Goal: Find contact information: Find contact information

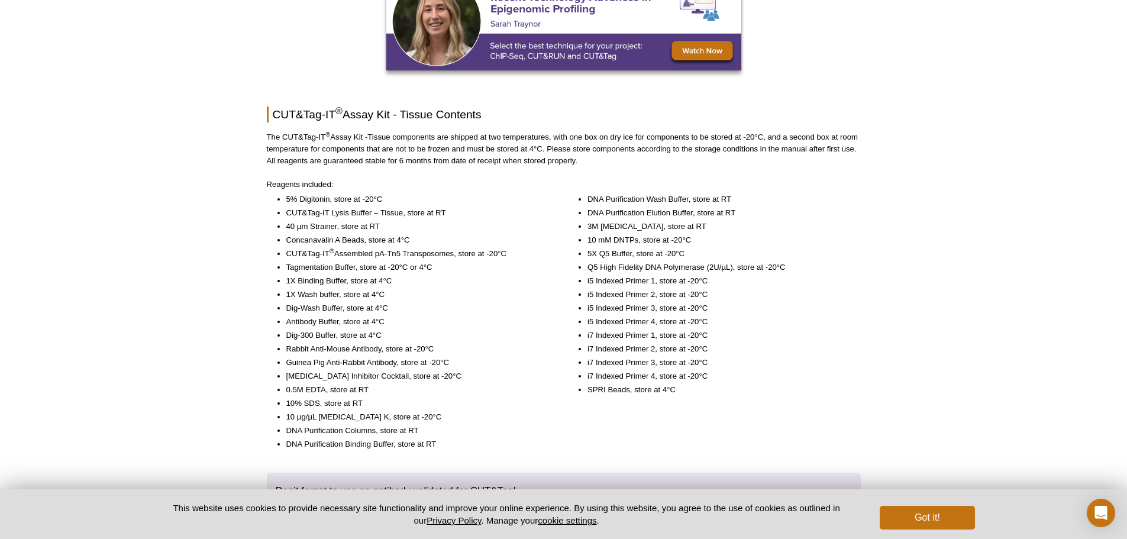
scroll to position [83, 0]
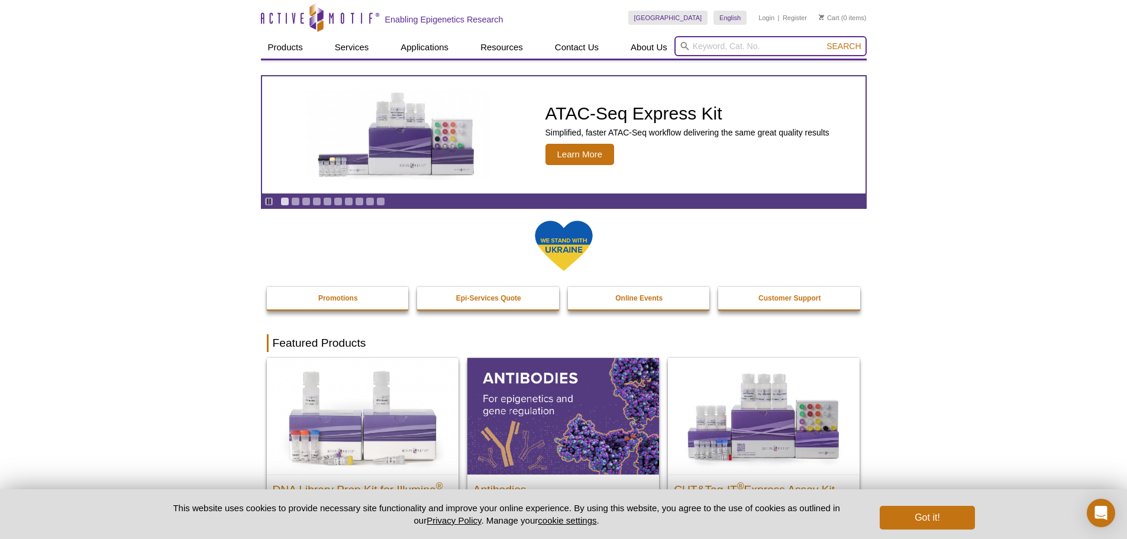
click at [754, 44] on input "search" at bounding box center [770, 46] width 192 height 20
type input "dNAse"
click at [823, 41] on button "Search" at bounding box center [843, 46] width 41 height 11
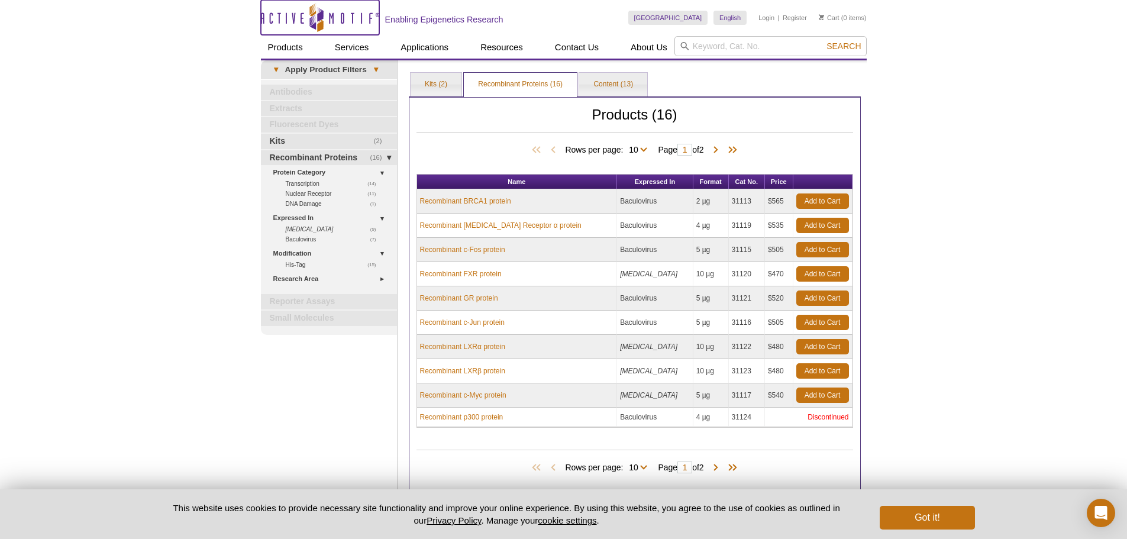
click at [319, 7] on icon "Active Motif Logo" at bounding box center [320, 17] width 118 height 29
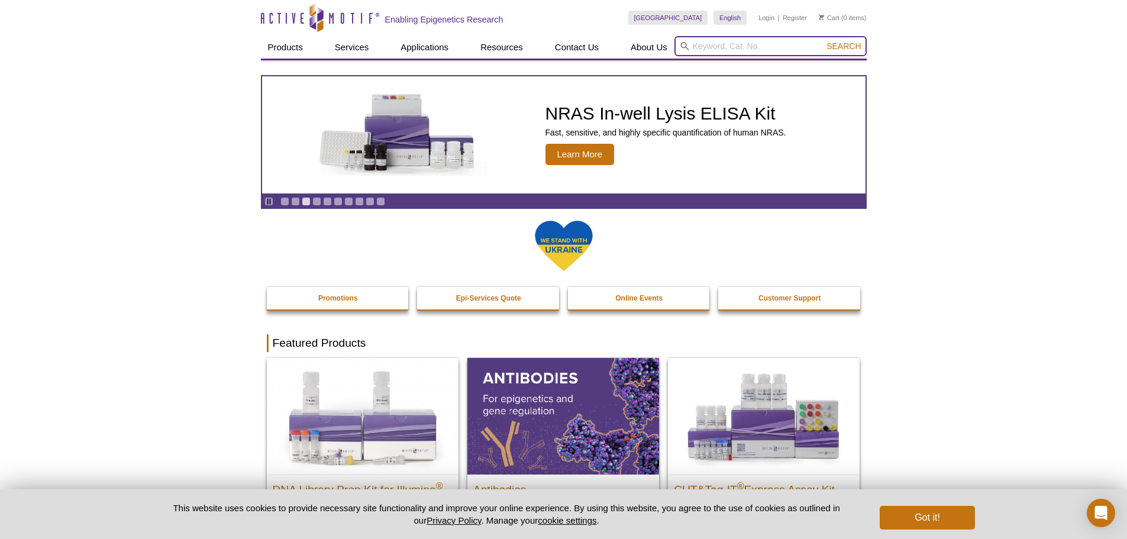
click at [714, 43] on input "search" at bounding box center [770, 46] width 192 height 20
type input "dnase"
click at [823, 41] on button "Search" at bounding box center [843, 46] width 41 height 11
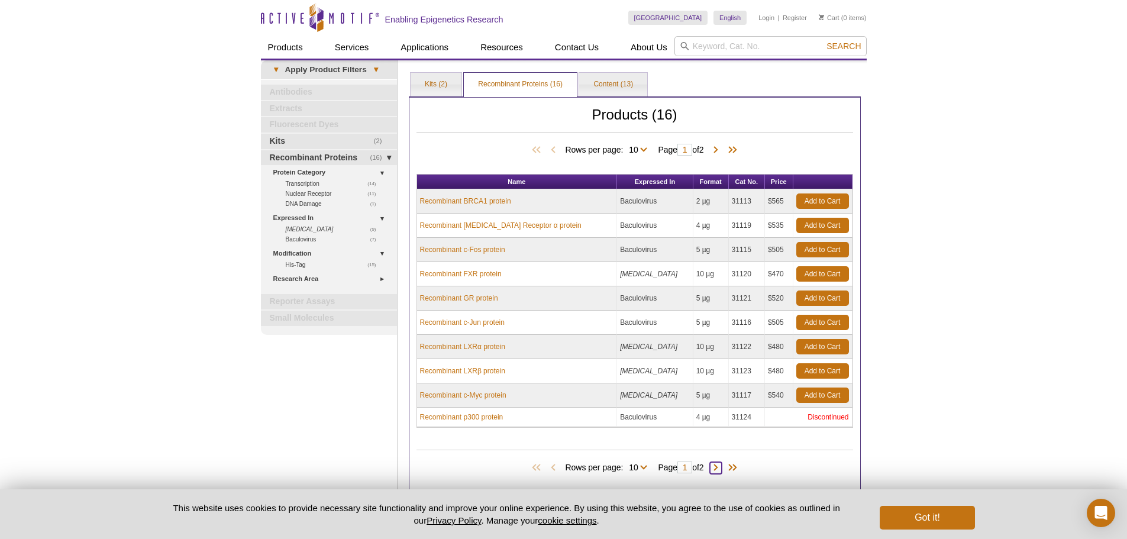
click at [719, 466] on span at bounding box center [716, 468] width 12 height 12
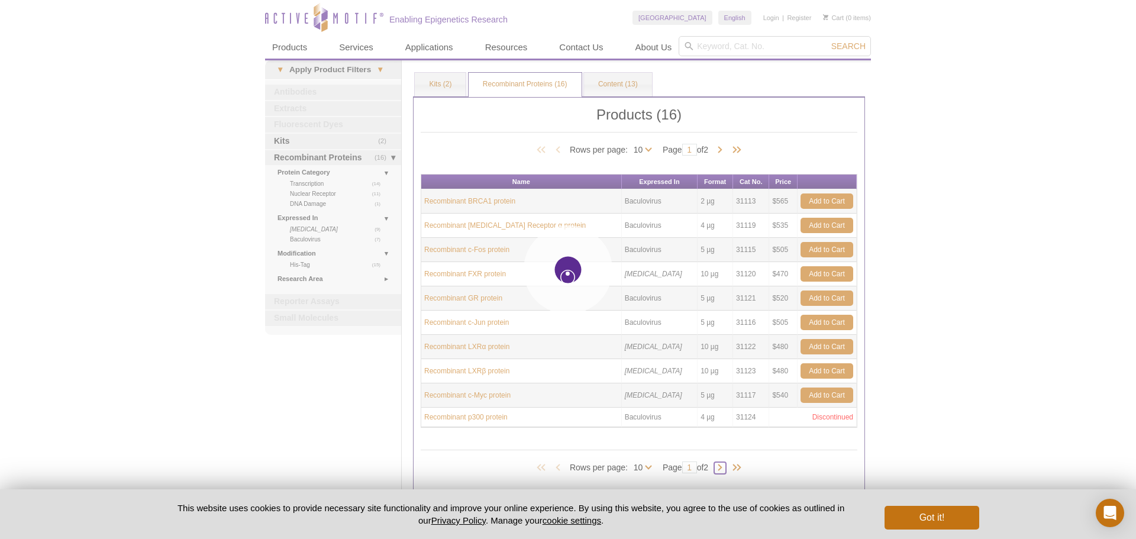
type input "2"
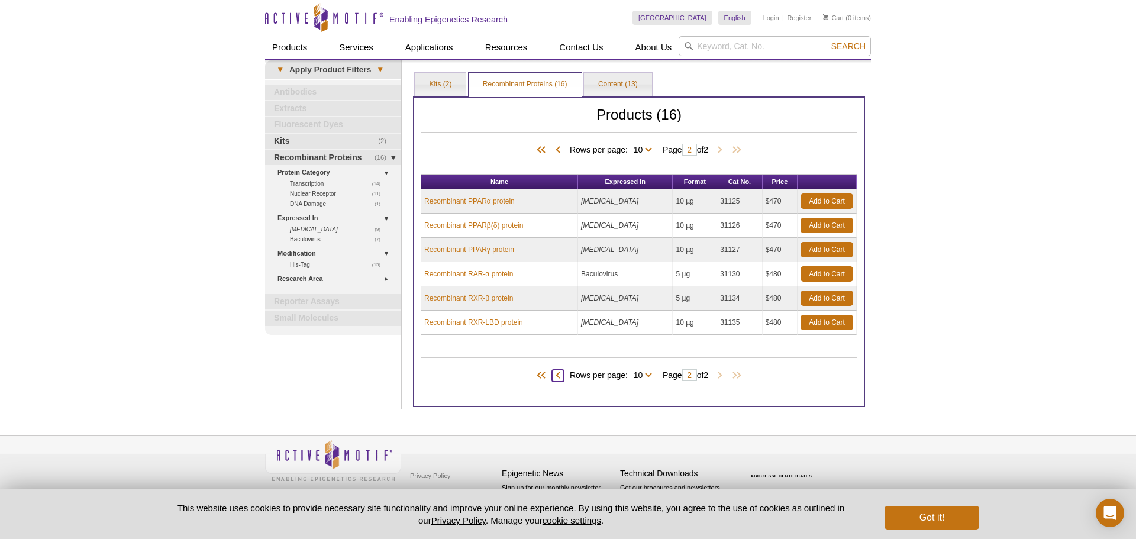
click at [554, 374] on span at bounding box center [558, 376] width 12 height 12
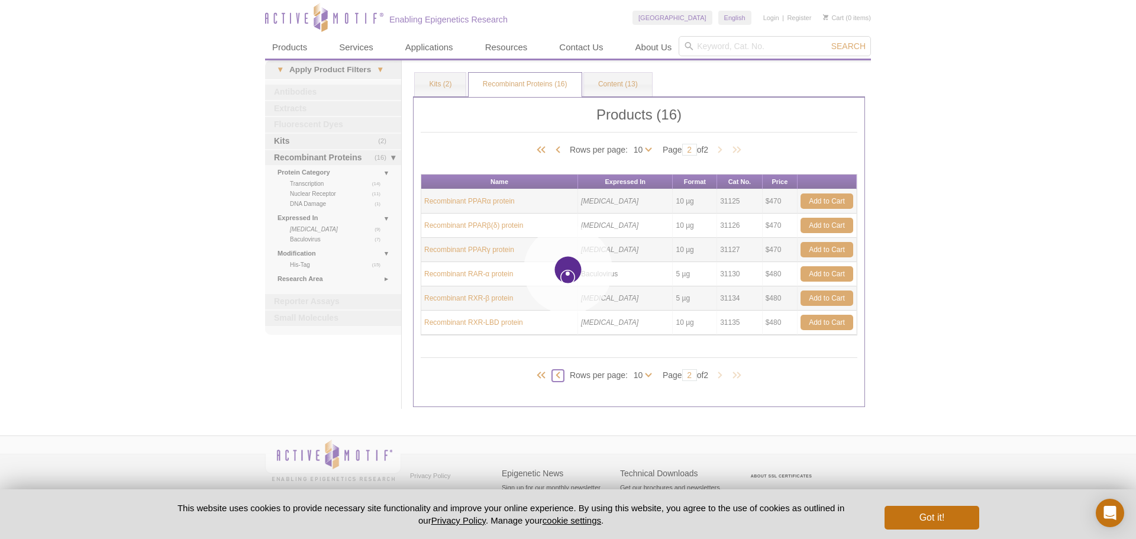
type input "1"
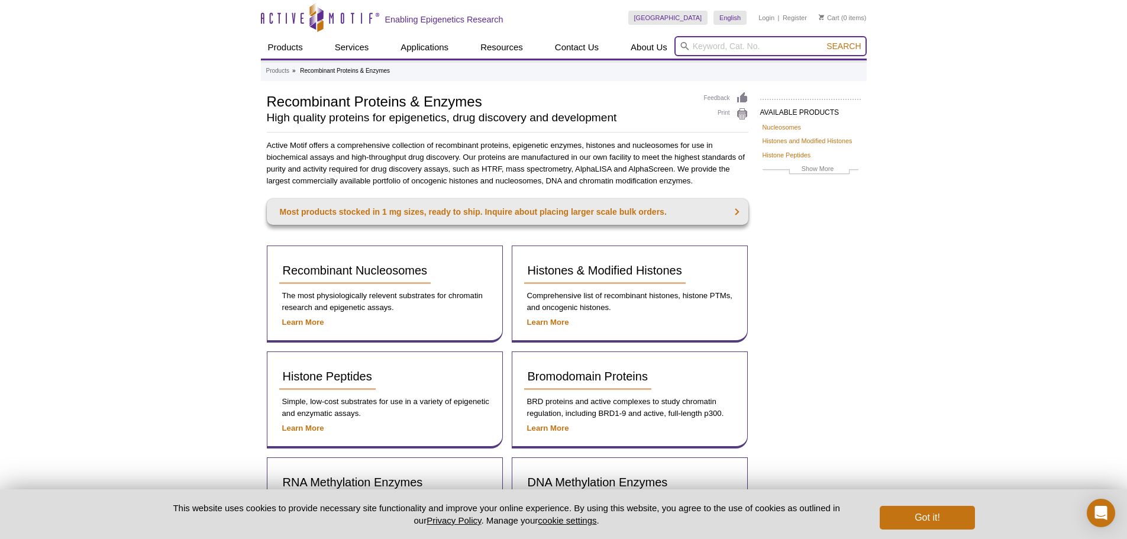
click at [761, 44] on input "search" at bounding box center [770, 46] width 192 height 20
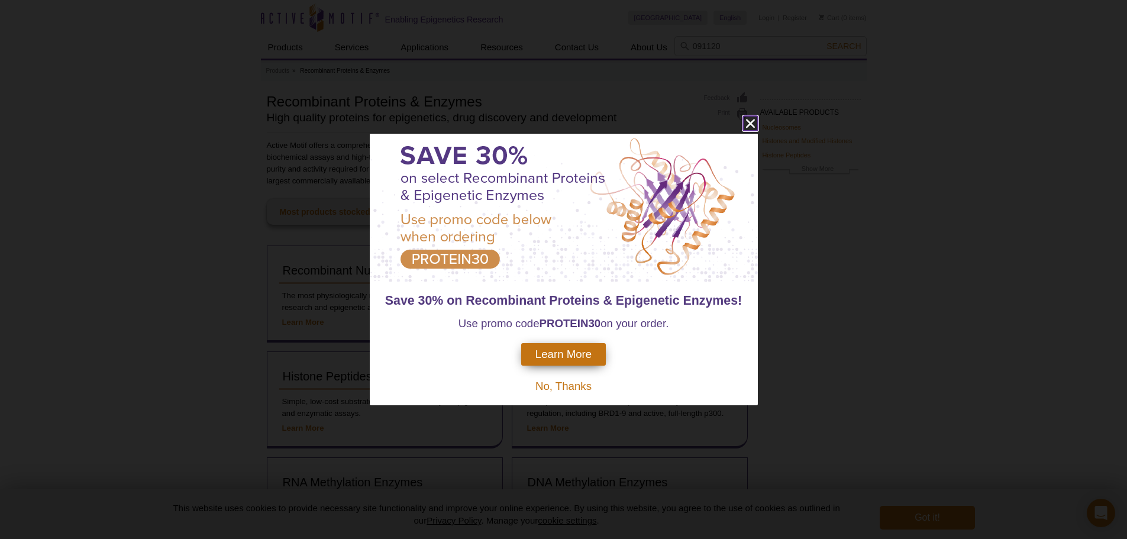
click at [754, 128] on icon "close" at bounding box center [750, 123] width 15 height 15
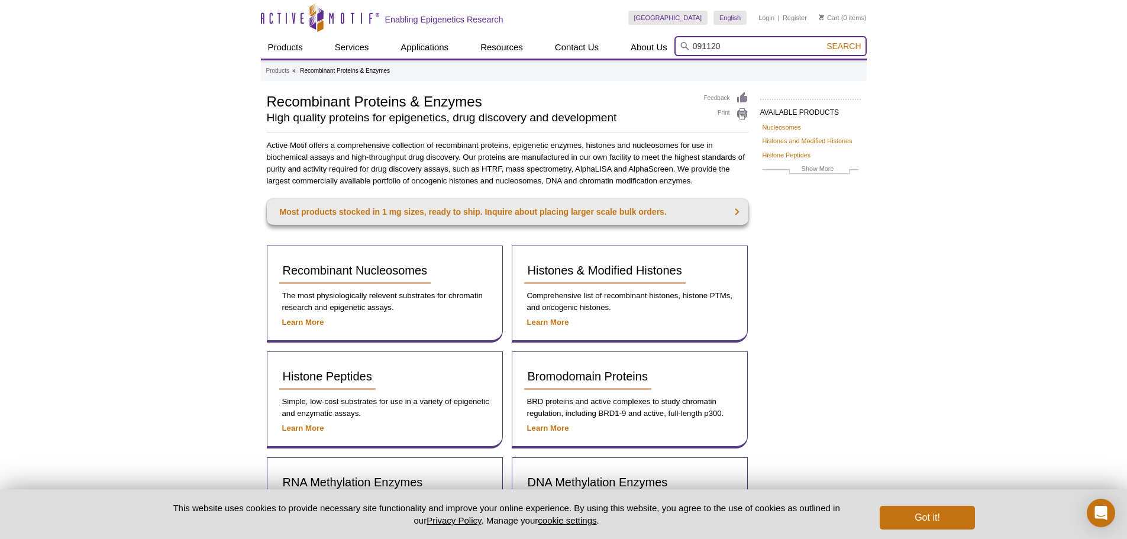
click at [733, 44] on input "091120" at bounding box center [770, 46] width 192 height 20
type input "09112003"
click at [823, 41] on button "Search" at bounding box center [843, 46] width 41 height 11
click at [851, 52] on input "09112003" at bounding box center [770, 46] width 192 height 20
click at [848, 49] on span "Search" at bounding box center [843, 45] width 34 height 9
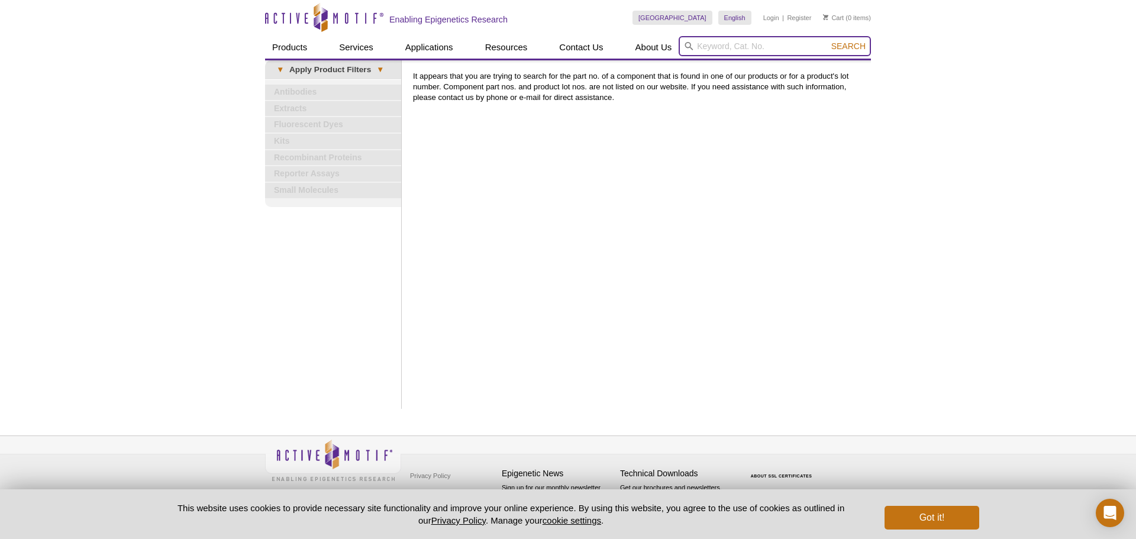
click at [770, 43] on input "search" at bounding box center [775, 46] width 192 height 20
click at [756, 41] on input "search" at bounding box center [775, 46] width 192 height 20
type input "25502 – DNase I Treatment Kit"
click at [844, 43] on span "Search" at bounding box center [848, 45] width 34 height 9
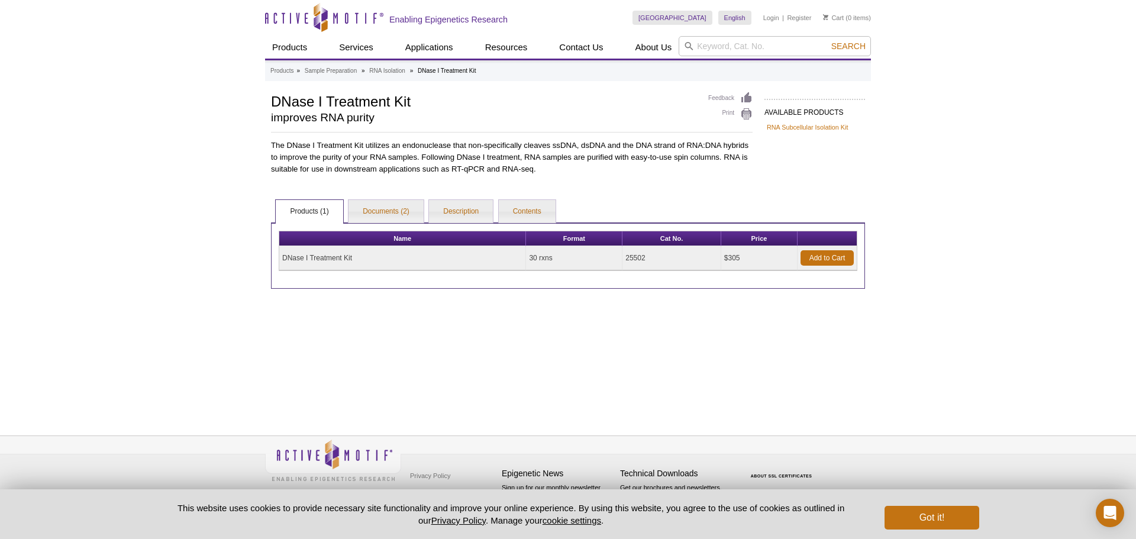
click at [327, 256] on td "DNase I Treatment Kit" at bounding box center [402, 258] width 247 height 24
click at [733, 256] on td "$305" at bounding box center [759, 258] width 76 height 24
click at [387, 206] on link "Documents (2)" at bounding box center [385, 212] width 75 height 24
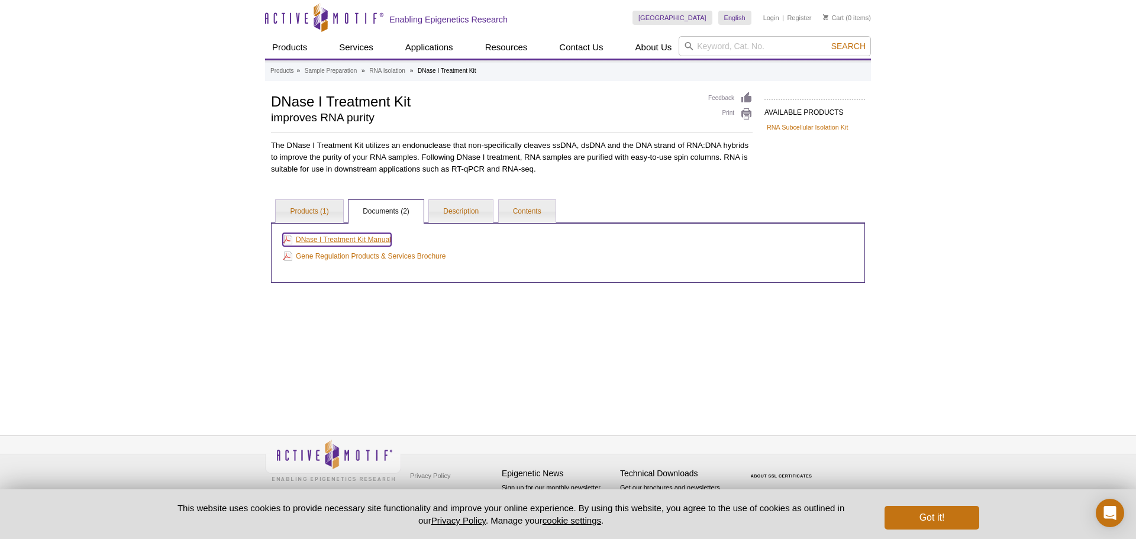
click at [354, 239] on link "DNase I Treatment Kit Manual" at bounding box center [337, 239] width 108 height 13
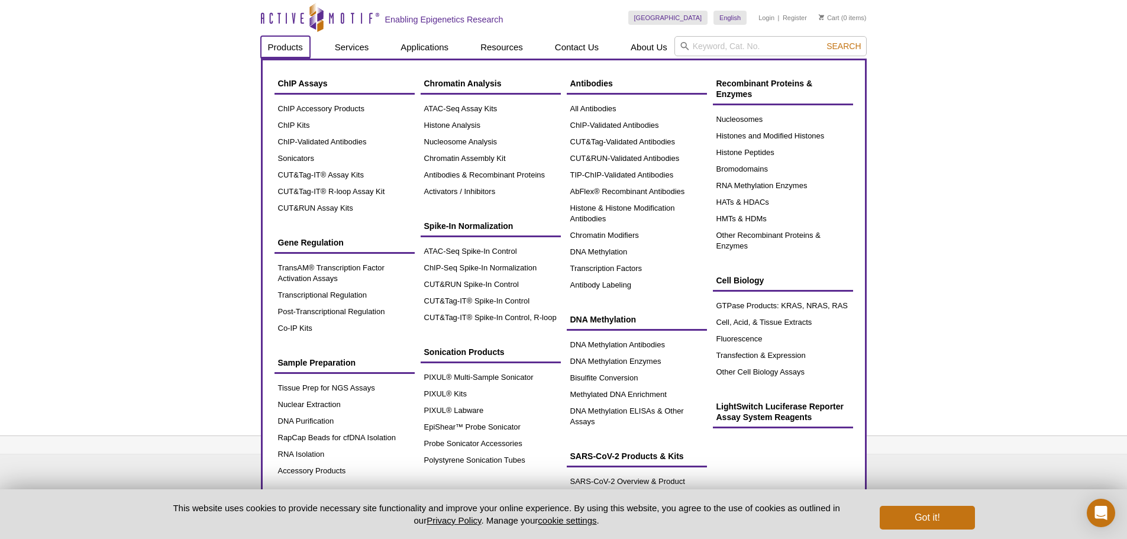
click at [280, 37] on link "Products" at bounding box center [285, 47] width 49 height 22
click at [286, 43] on link "Products" at bounding box center [285, 47] width 49 height 22
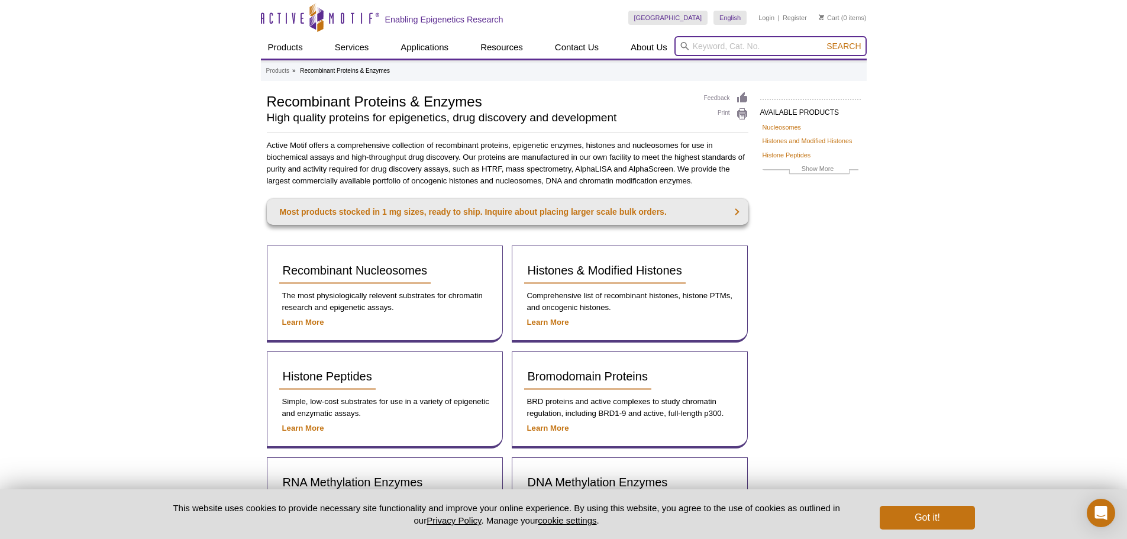
click at [769, 49] on input "search" at bounding box center [770, 46] width 192 height 20
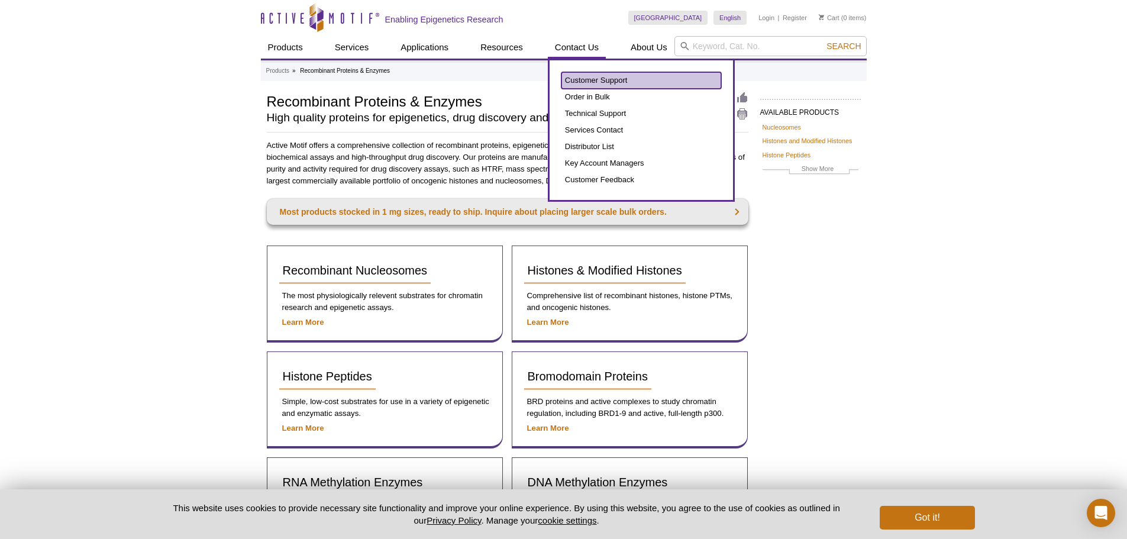
click at [589, 76] on link "Customer Support" at bounding box center [641, 80] width 160 height 17
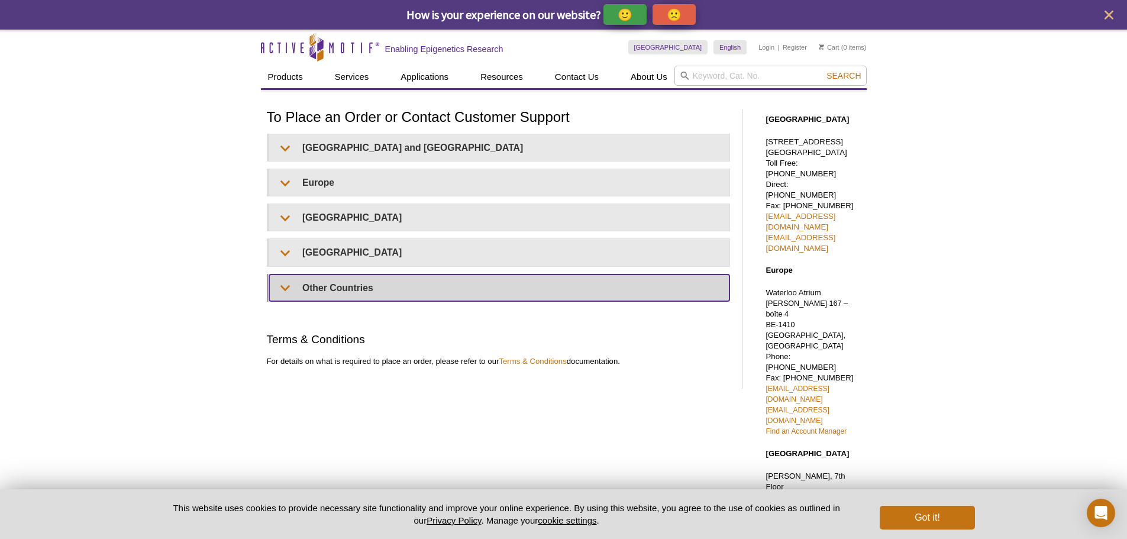
click at [324, 287] on summary "Other Countries" at bounding box center [499, 287] width 460 height 27
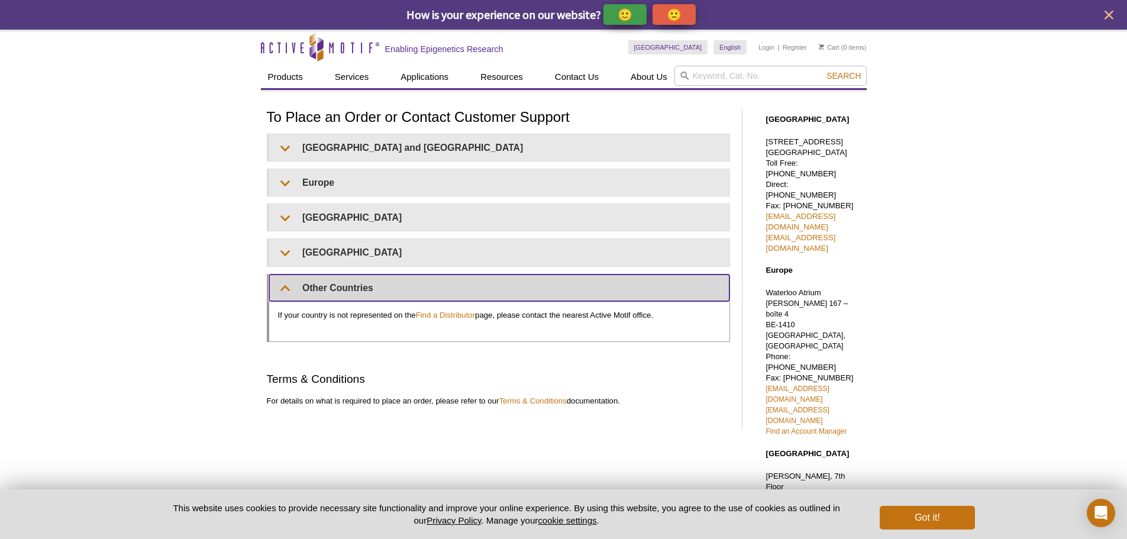
click at [324, 286] on summary "Other Countries" at bounding box center [499, 287] width 460 height 27
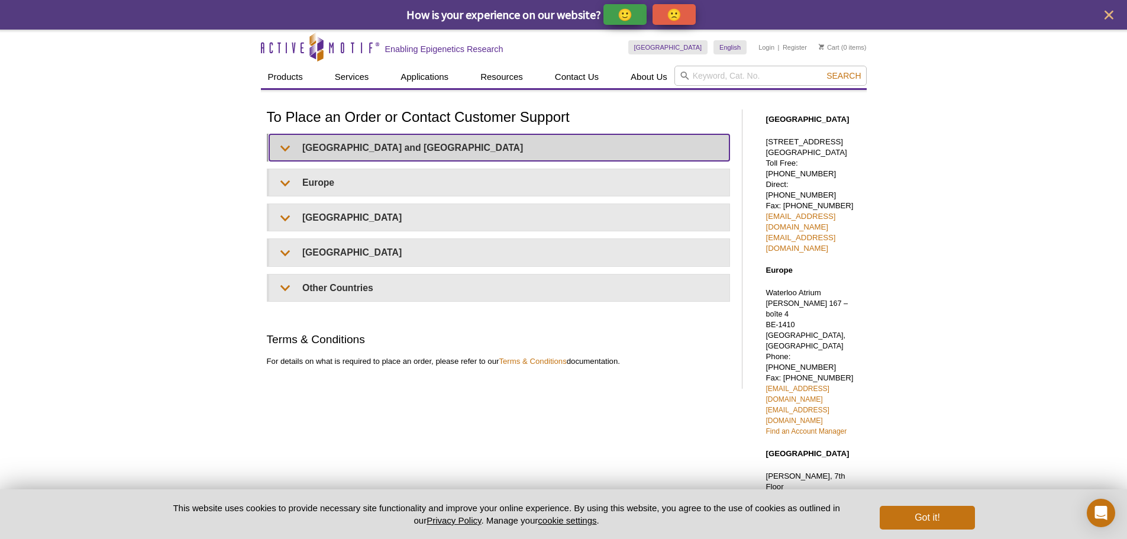
click at [424, 158] on summary "[GEOGRAPHIC_DATA] and [GEOGRAPHIC_DATA]" at bounding box center [499, 147] width 460 height 27
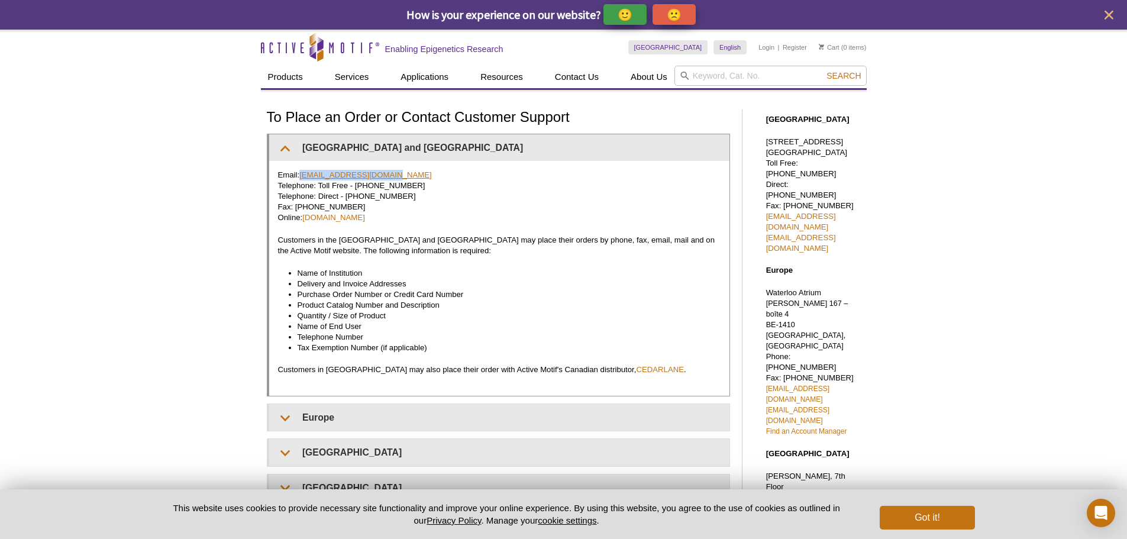
drag, startPoint x: 399, startPoint y: 175, endPoint x: 302, endPoint y: 175, distance: 97.0
click at [302, 175] on p "Email: orders@activemotif.com Telephone: Toll Free - 877 222 9543 Telephone: Di…" at bounding box center [499, 196] width 442 height 53
copy link "orders@activemotif.com"
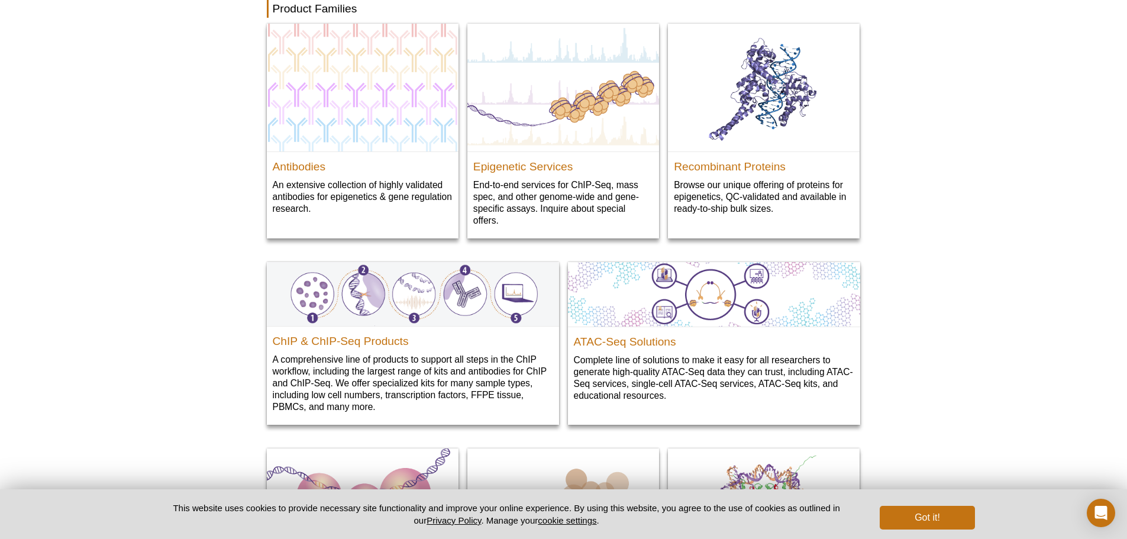
scroll to position [1225, 0]
